Goal: Book appointment/travel/reservation

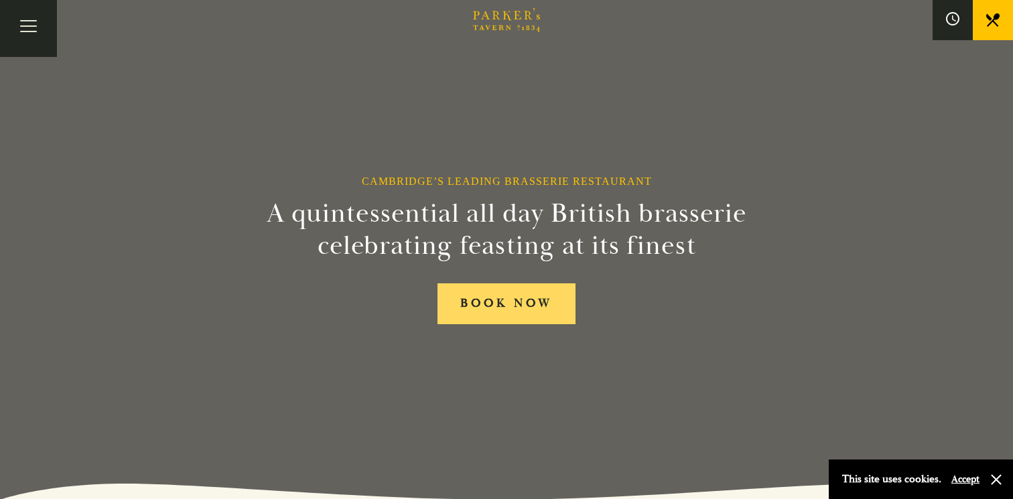
click at [521, 310] on link "BOOK NOW" at bounding box center [507, 304] width 138 height 41
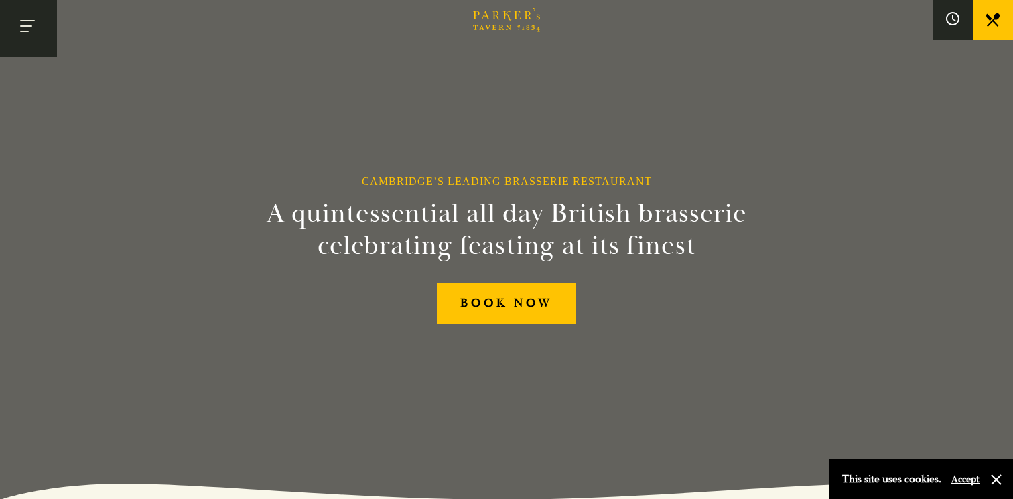
click at [19, 36] on button "Toggle navigation" at bounding box center [28, 28] width 57 height 57
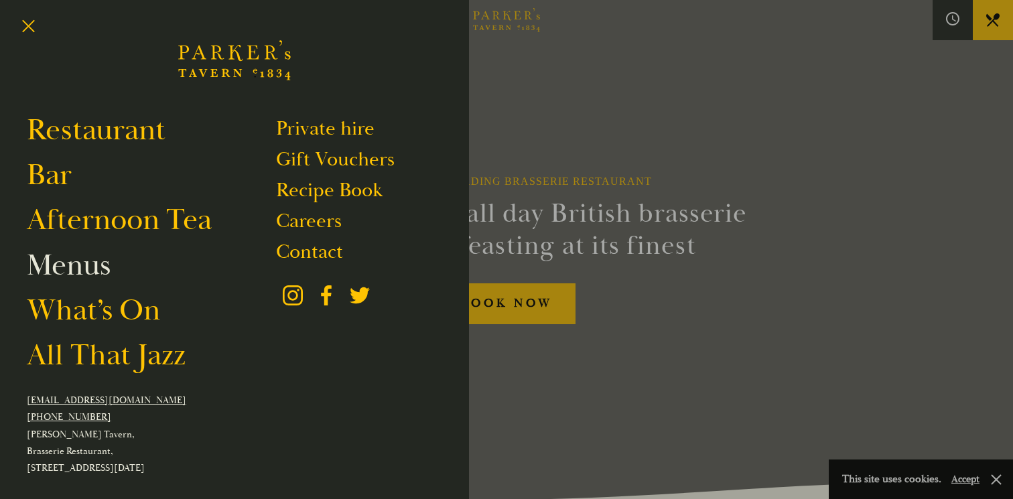
click at [78, 271] on link "Menus" at bounding box center [69, 266] width 84 height 38
click at [848, 137] on div at bounding box center [506, 249] width 1013 height 499
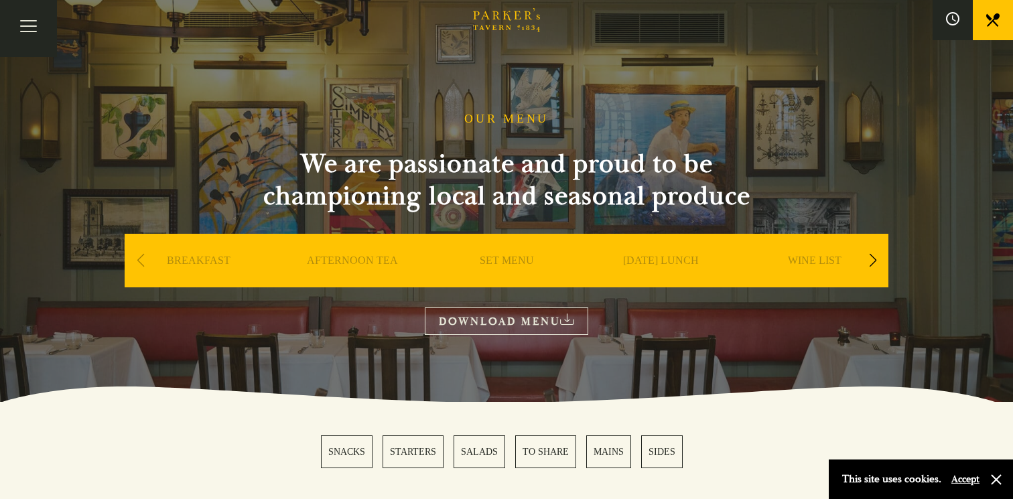
click at [514, 259] on link "SET MENU" at bounding box center [507, 281] width 54 height 54
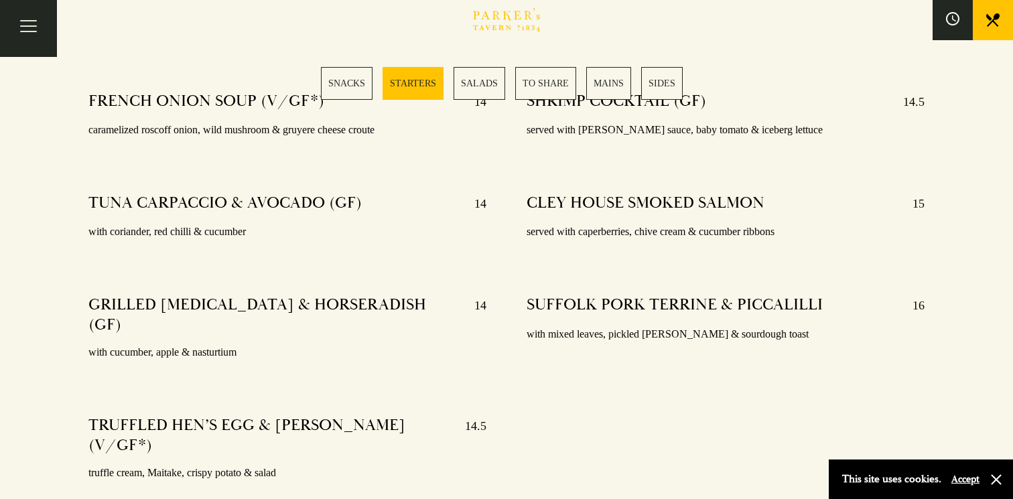
scroll to position [1105, 0]
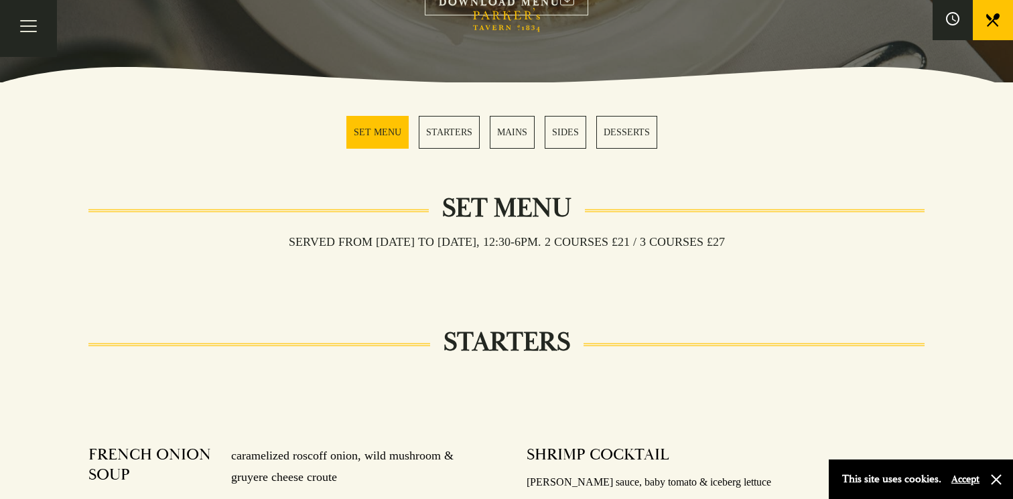
scroll to position [398, 0]
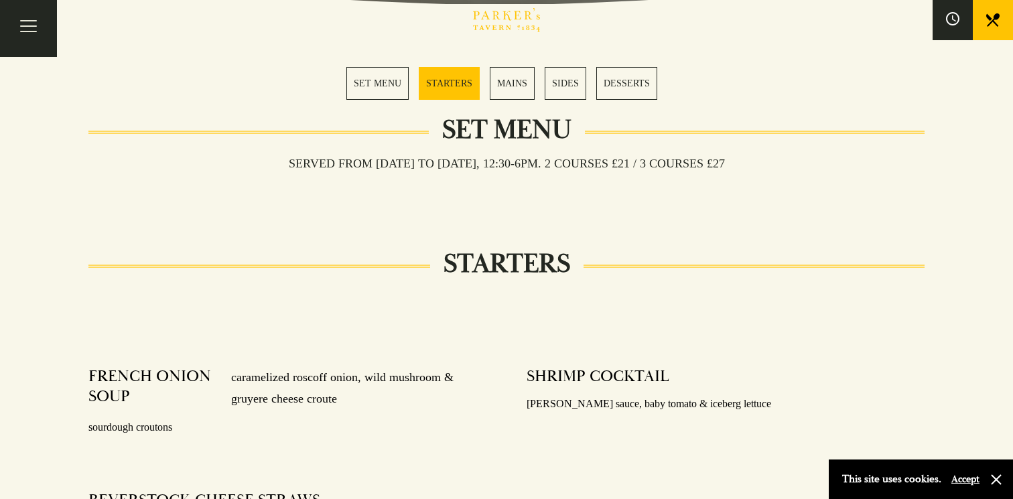
click at [508, 91] on link "MAINS" at bounding box center [512, 83] width 45 height 33
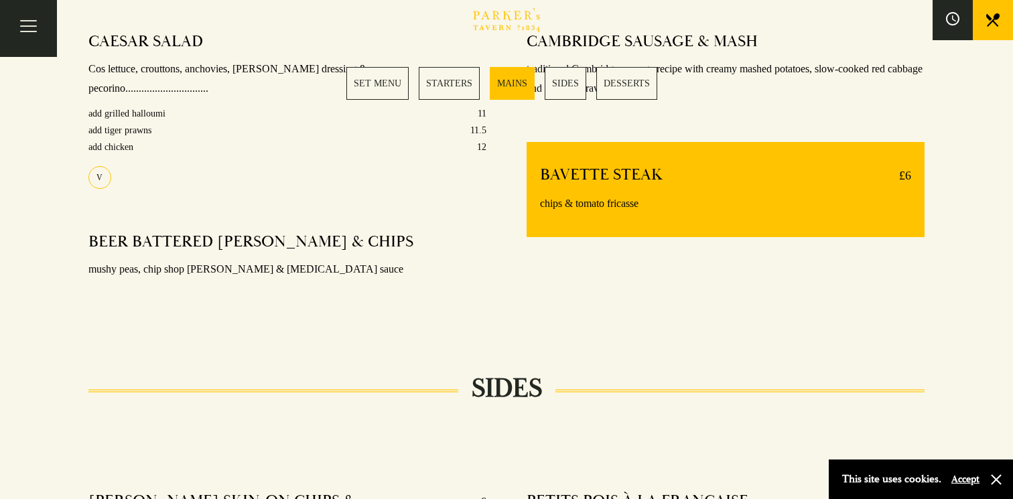
scroll to position [964, 0]
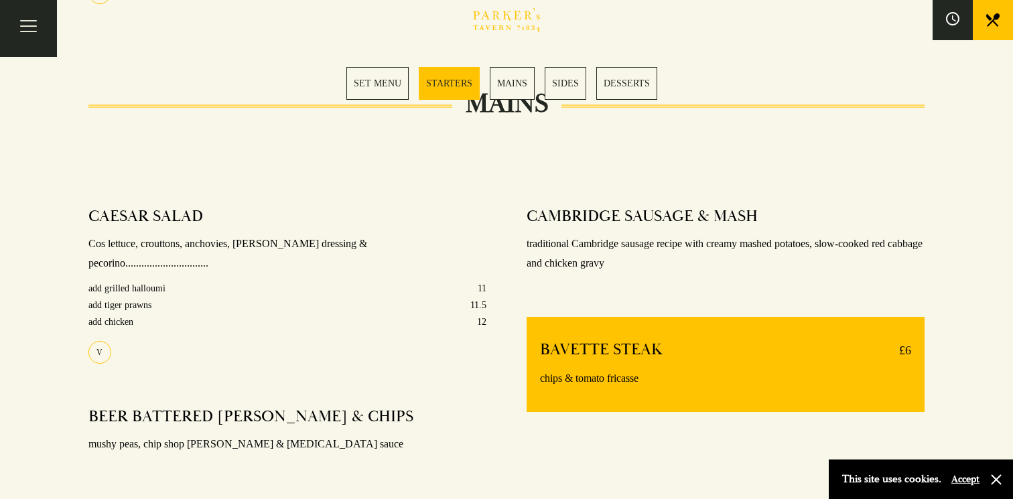
click at [508, 91] on link "MAINS" at bounding box center [512, 83] width 45 height 33
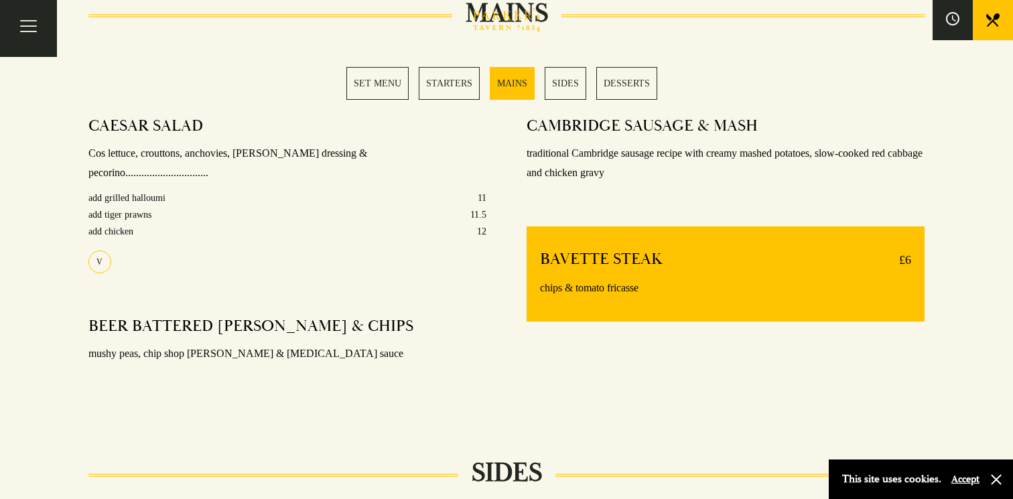
scroll to position [1067, 0]
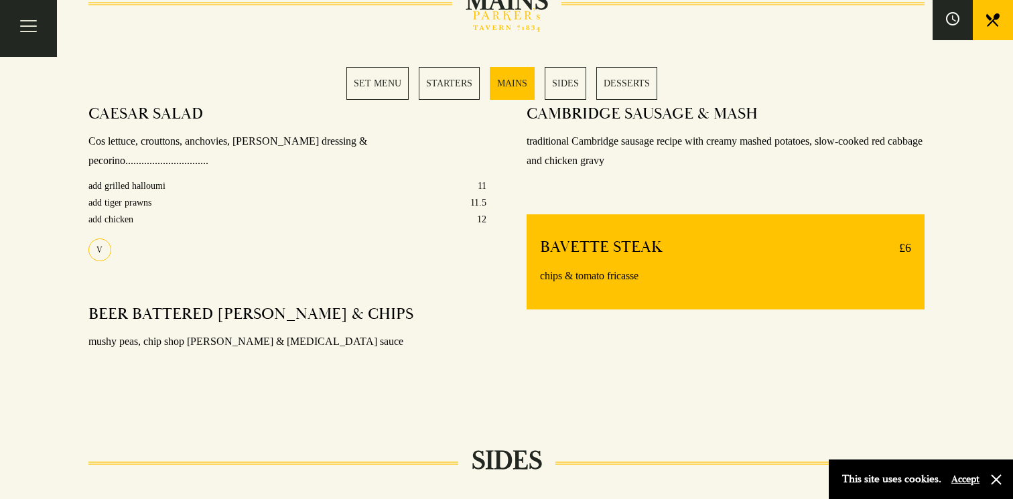
click at [395, 84] on link "SET MENU" at bounding box center [378, 83] width 62 height 33
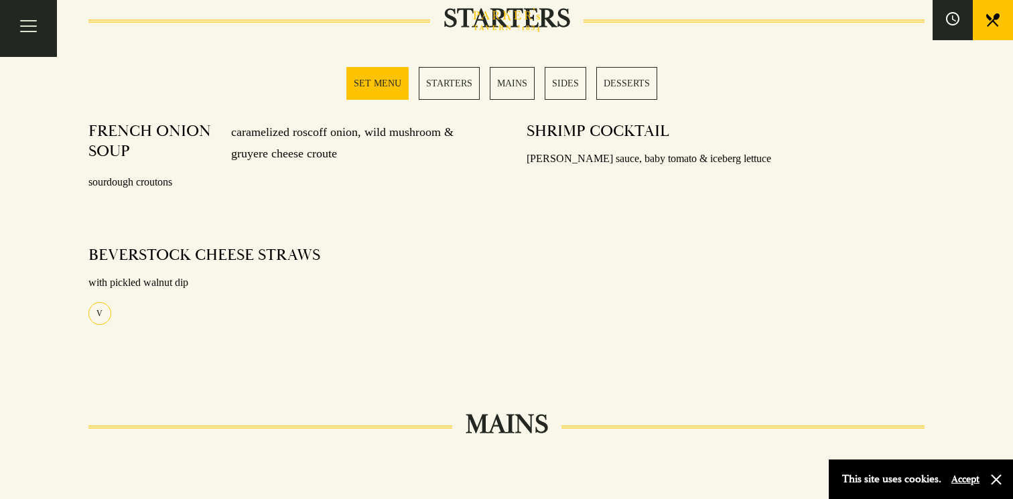
scroll to position [528, 0]
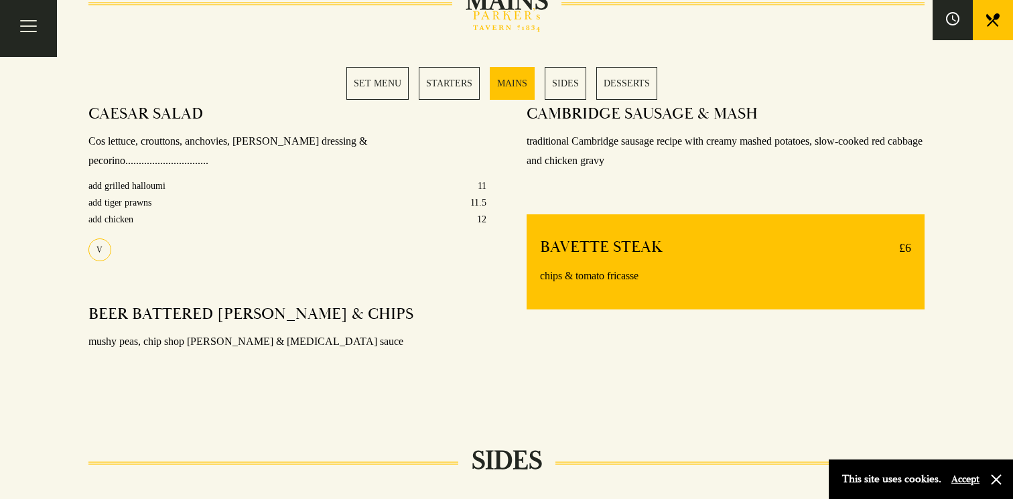
scroll to position [398, 0]
